Goal: Navigation & Orientation: Find specific page/section

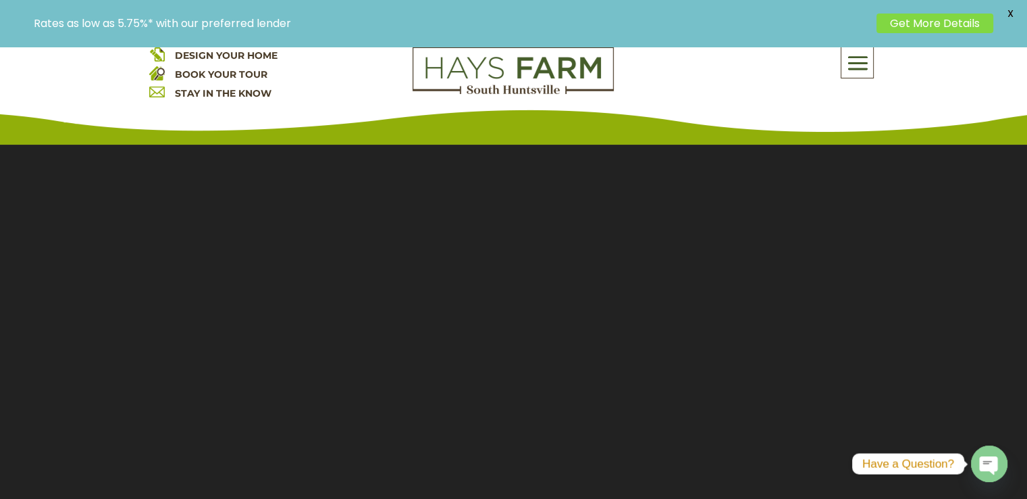
click at [857, 48] on div "DESIGN YOUR HOME BOOK YOUR TOUR STAY IN THE KNOW About Us Quick Move-in Homes A…" at bounding box center [513, 76] width 1027 height 135
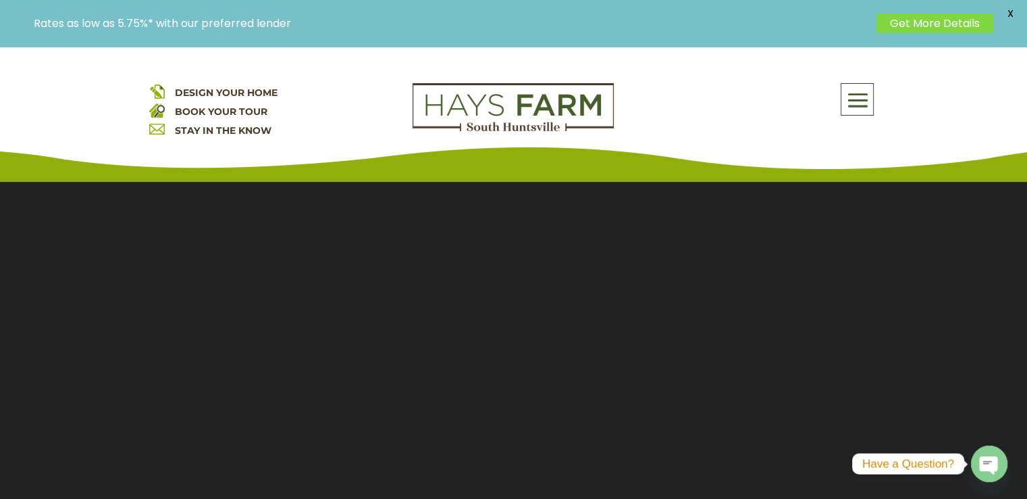
click at [856, 86] on span at bounding box center [858, 100] width 32 height 31
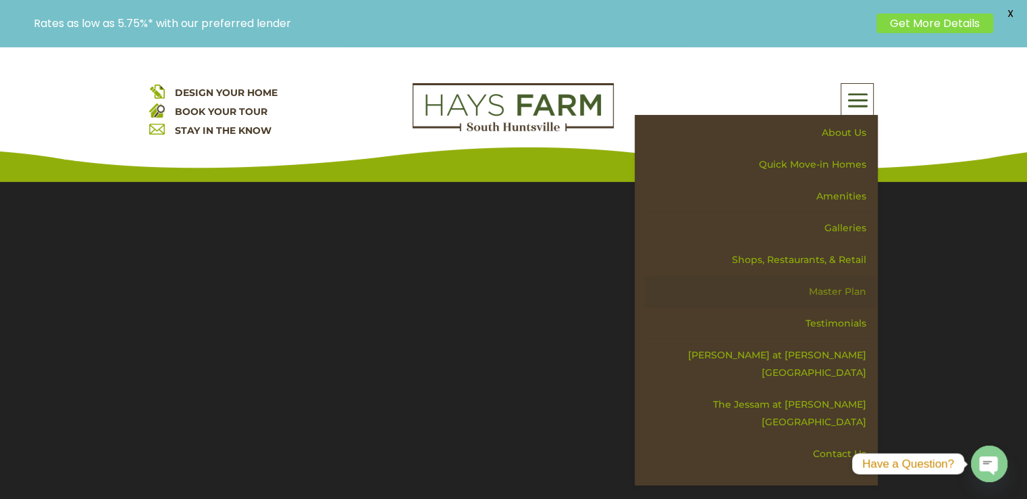
click at [840, 288] on link "Master Plan" at bounding box center [761, 292] width 234 height 32
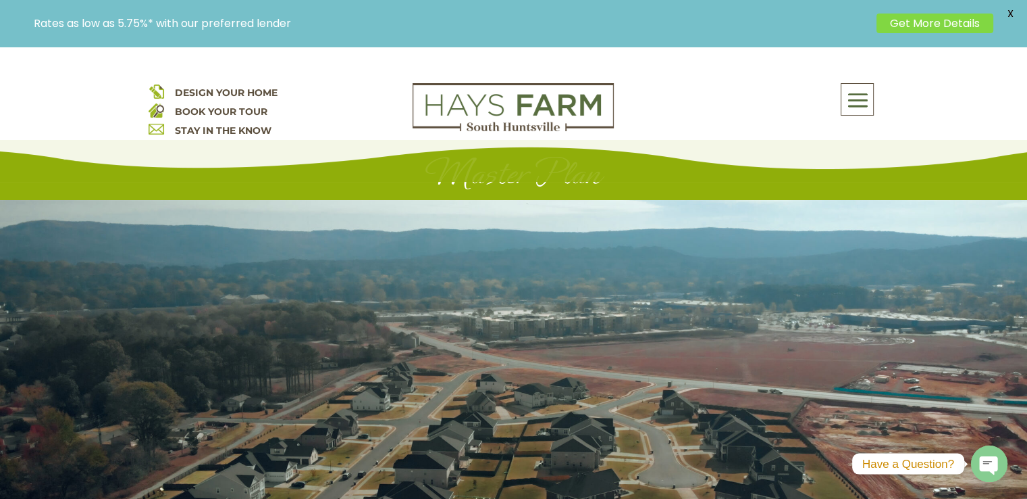
scroll to position [1, 0]
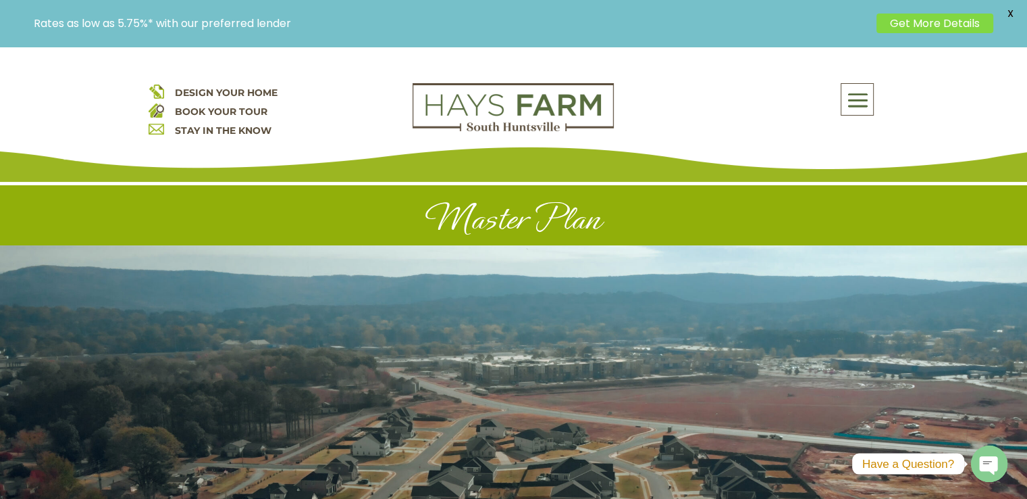
click at [205, 95] on span "DESIGN YOUR HOME" at bounding box center [225, 92] width 103 height 12
